Goal: Register for event/course

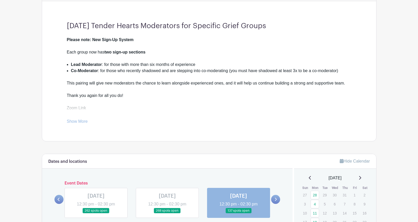
scroll to position [131, 0]
click at [86, 121] on link "Show More" at bounding box center [77, 122] width 21 height 6
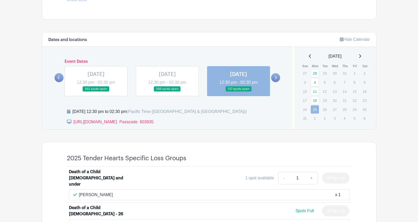
scroll to position [269, 0]
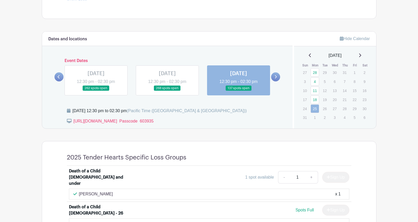
click at [361, 55] on icon at bounding box center [359, 55] width 3 height 4
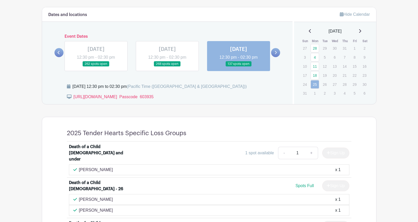
scroll to position [295, 0]
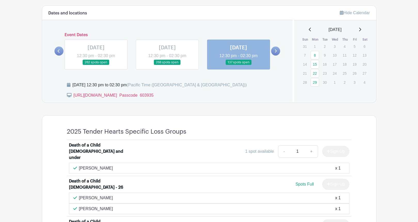
click at [276, 51] on icon at bounding box center [275, 51] width 2 height 4
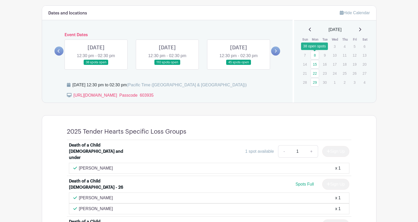
click at [315, 56] on link "8" at bounding box center [314, 55] width 9 height 9
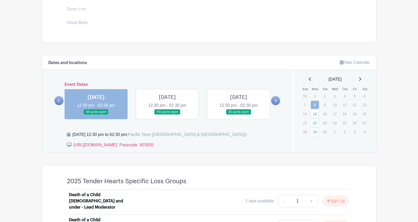
scroll to position [204, 0]
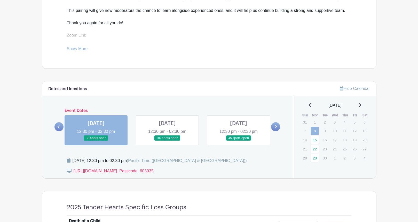
click at [167, 141] on link at bounding box center [167, 141] width 0 height 0
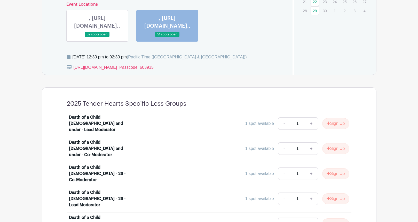
scroll to position [197, 0]
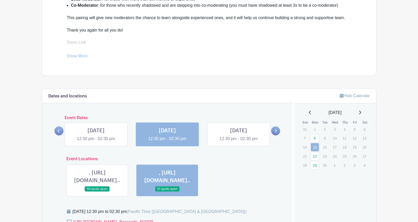
click at [238, 142] on link at bounding box center [238, 142] width 0 height 0
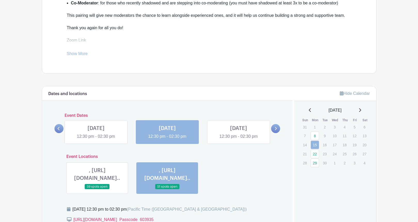
scroll to position [199, 0]
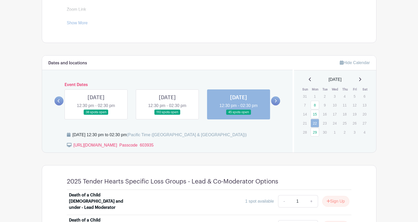
scroll to position [232, 0]
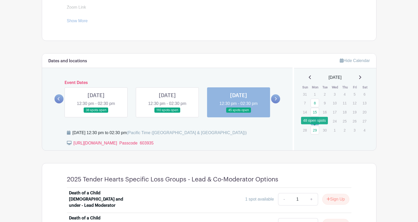
click at [315, 129] on link "29" at bounding box center [314, 130] width 9 height 9
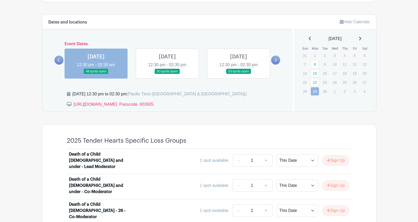
scroll to position [267, 0]
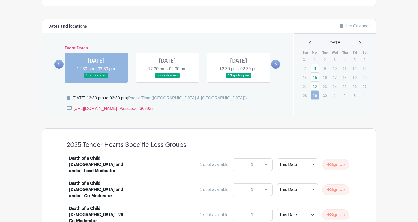
click at [167, 78] on link at bounding box center [167, 78] width 0 height 0
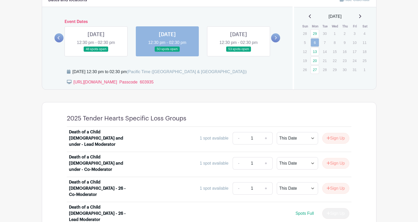
scroll to position [303, 0]
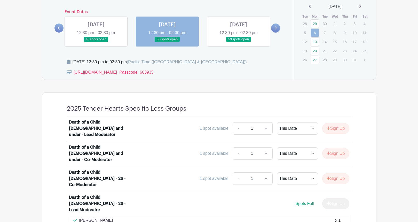
click at [238, 42] on link at bounding box center [238, 42] width 0 height 0
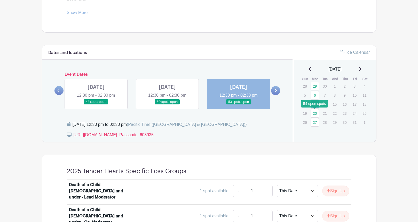
scroll to position [241, 0]
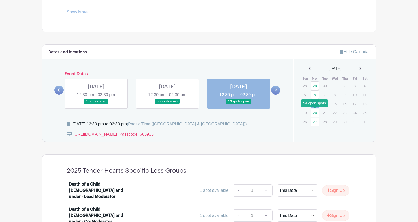
click at [314, 112] on link "20" at bounding box center [314, 112] width 9 height 9
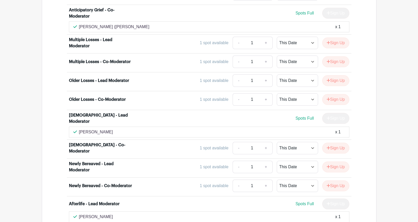
scroll to position [1210, 0]
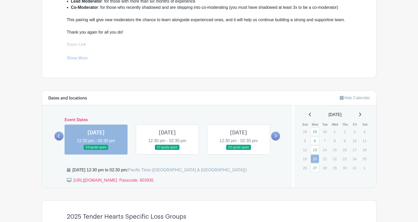
click at [167, 150] on link at bounding box center [167, 150] width 0 height 0
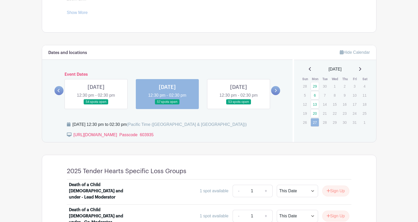
scroll to position [236, 0]
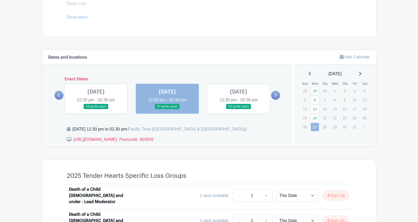
click at [238, 109] on link at bounding box center [238, 109] width 0 height 0
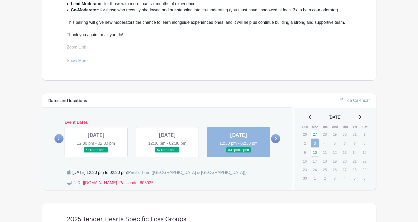
scroll to position [192, 0]
click at [316, 153] on link "10" at bounding box center [314, 152] width 9 height 9
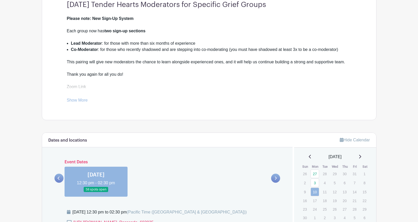
scroll to position [153, 0]
